Goal: Communication & Community: Share content

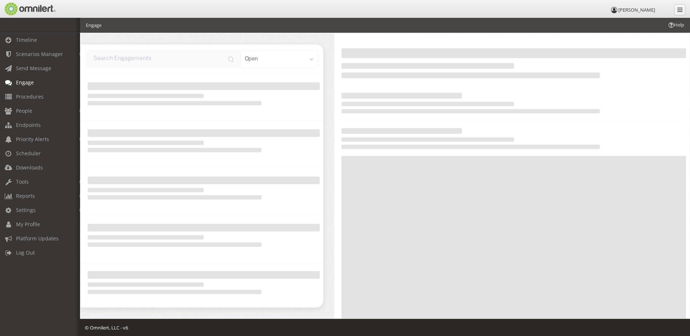
click at [20, 71] on span "Send Message" at bounding box center [33, 68] width 35 height 7
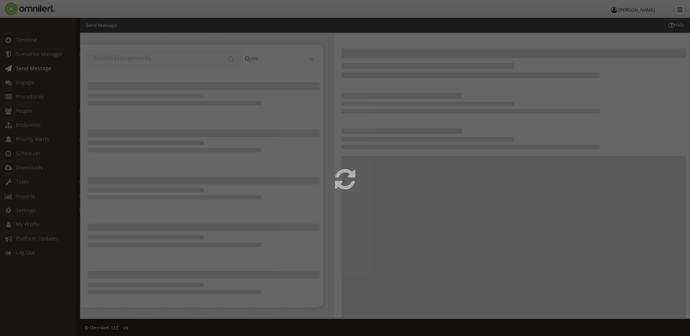
select select
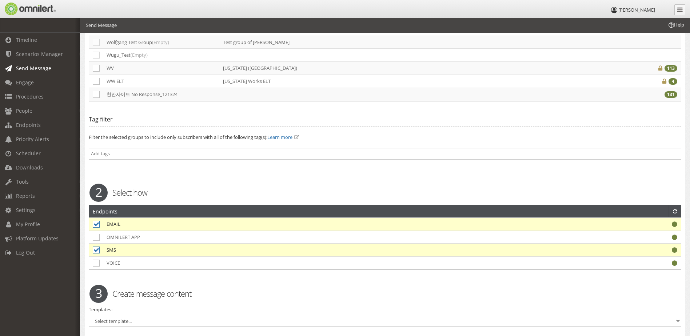
scroll to position [5053, 0]
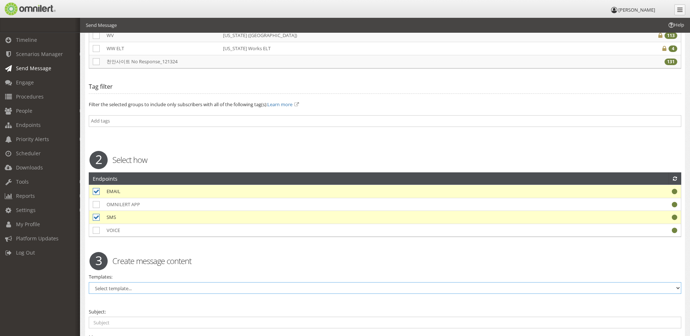
click at [168, 282] on select "Select template... "I Am OK" Process-DKC site *Test* Hayward I'm Okay Process S…" at bounding box center [385, 288] width 592 height 12
click at [152, 282] on select "Select template... "I Am OK" Process-DKC site *Test* Hayward I'm Okay Process S…" at bounding box center [385, 288] width 592 height 12
select select "97044"
click at [89, 282] on select "Select template... "I Am OK" Process-DKC site *Test* Hayward I'm Okay Process S…" at bounding box center [385, 288] width 592 height 12
type input "(Type Site Name) DuPont Site Emergency Notification"
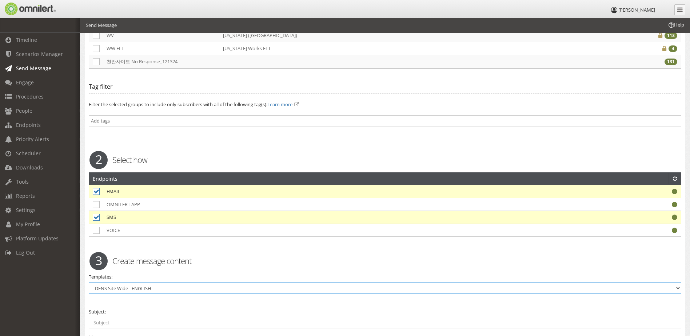
type textarea "This is a real emergency advising you of a Tornado in your area. Please seek im…"
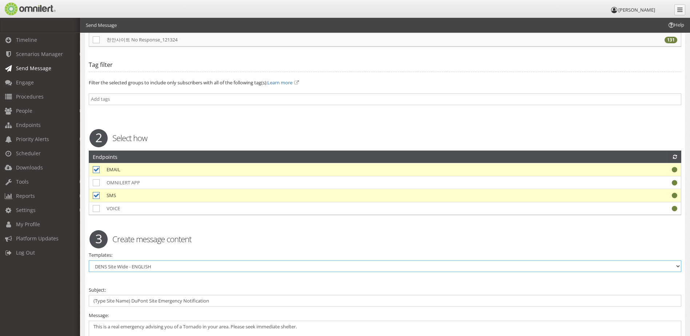
scroll to position [5064, 0]
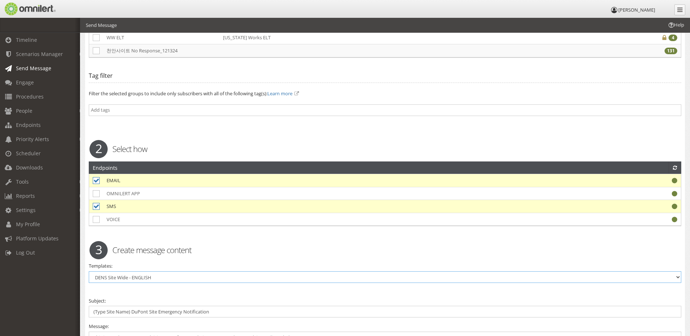
click at [227, 271] on select "Select template... "I Am OK" Process-DKC site *Test* Hayward I'm Okay Process S…" at bounding box center [385, 277] width 592 height 12
select select "95451"
click at [89, 271] on select "Select template... "I Am OK" Process-DKC site *Test* Hayward I'm Okay Process S…" at bounding box center [385, 277] width 592 height 12
checkbox input "true"
type input "(Type Site Name) DuPont Site Emergency - I'm Okay Response Required"
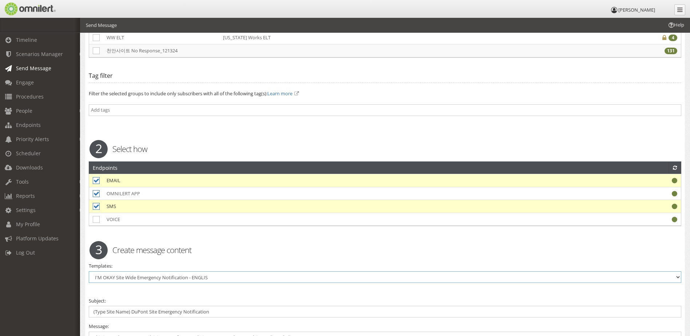
type textarea "CLICK THE LINK BELOW Then choose I'm OK or I need help. If you need immediate l…"
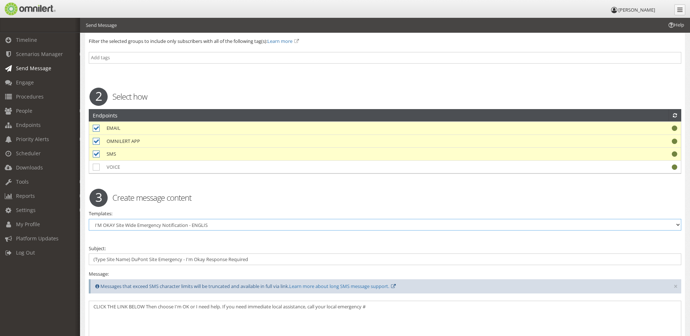
scroll to position [5152, 0]
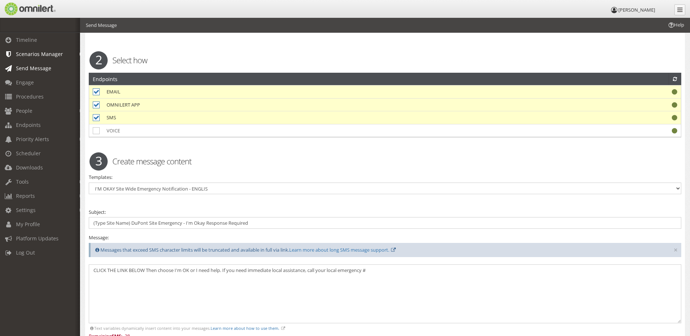
click at [38, 56] on span "Scenarios Manager" at bounding box center [39, 54] width 47 height 7
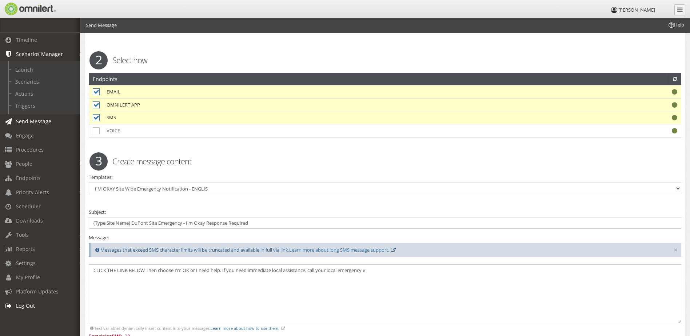
click at [24, 303] on span "Log Out" at bounding box center [25, 305] width 19 height 7
